Goal: Entertainment & Leisure: Browse casually

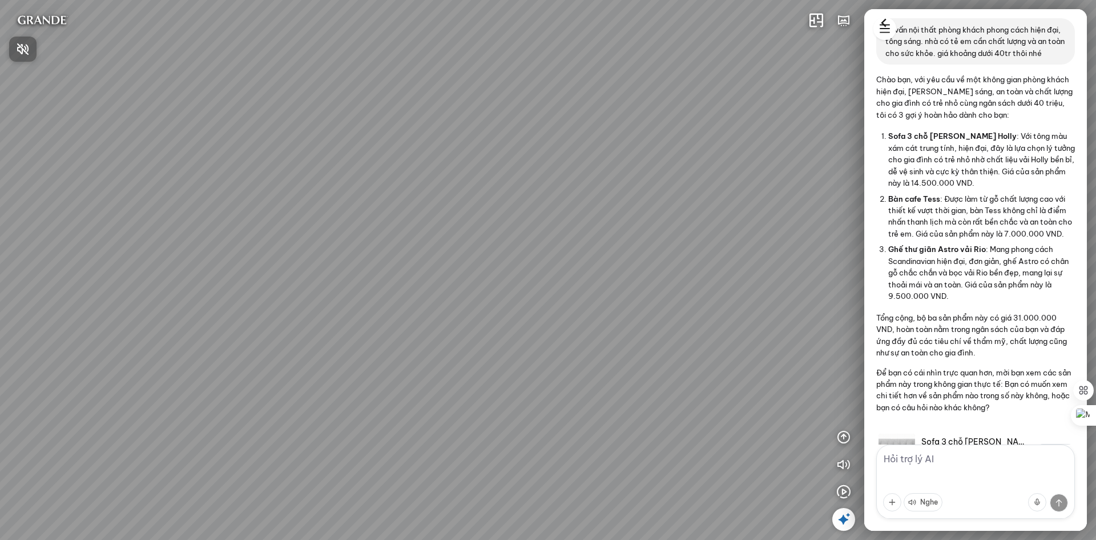
scroll to position [440, 0]
